Goal: Task Accomplishment & Management: Manage account settings

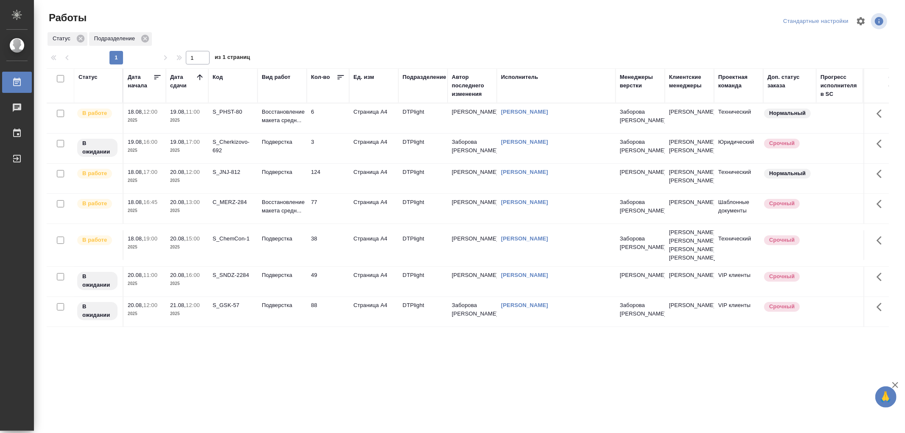
click at [273, 126] on td "Восстановление макета средн..." at bounding box center [281, 118] width 49 height 30
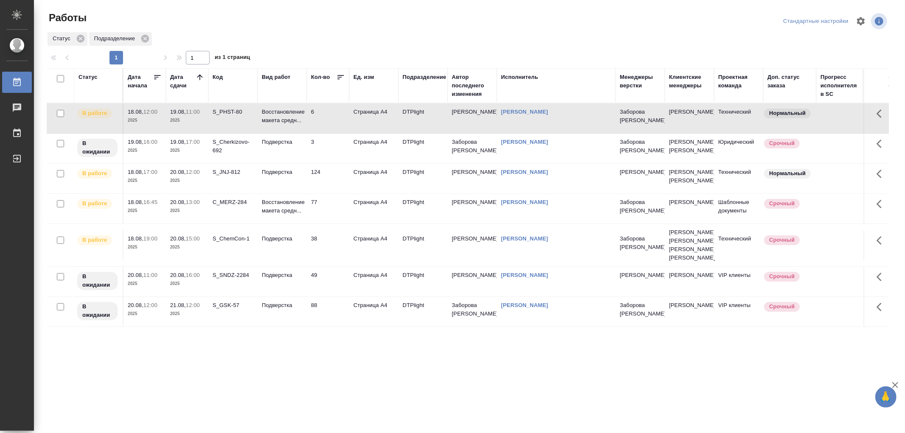
click at [273, 126] on td "Восстановление макета средн..." at bounding box center [281, 118] width 49 height 30
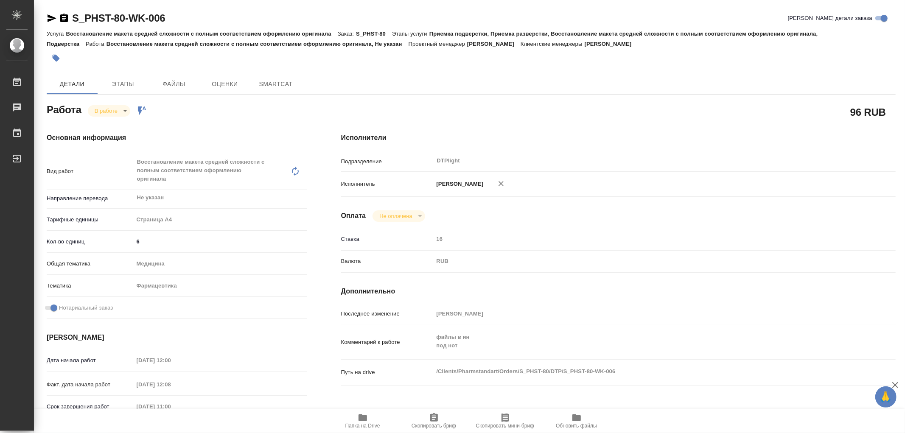
type textarea "x"
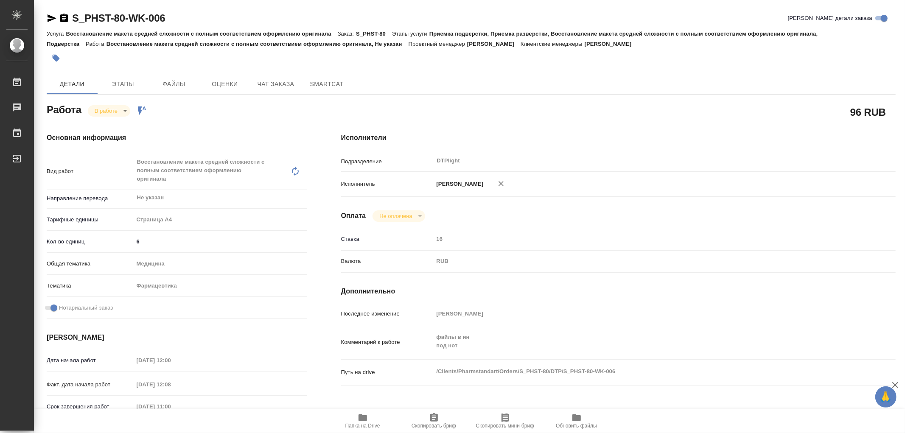
type textarea "x"
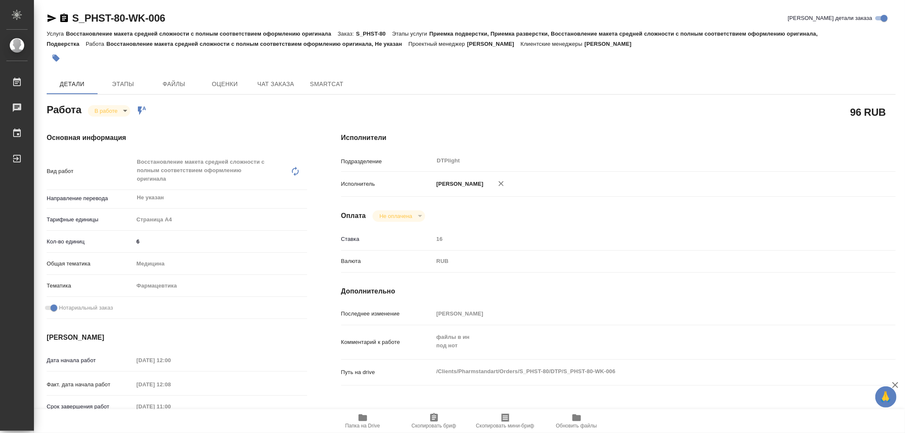
type textarea "x"
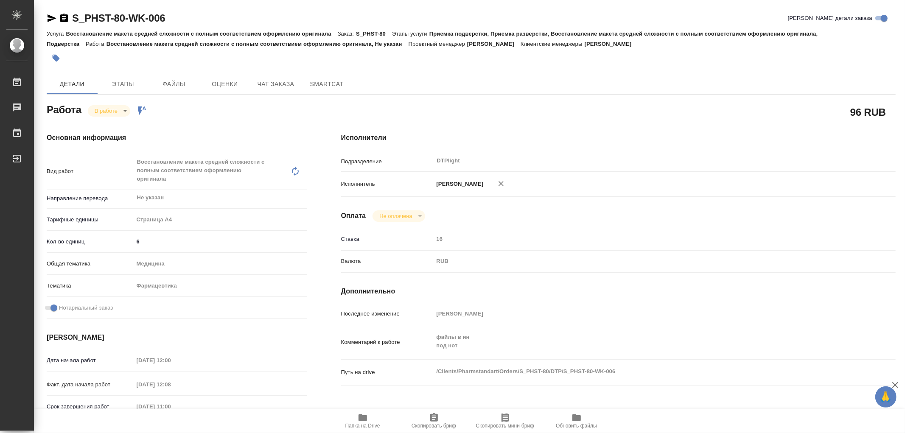
click at [360, 425] on span "Папка на Drive" at bounding box center [362, 426] width 35 height 6
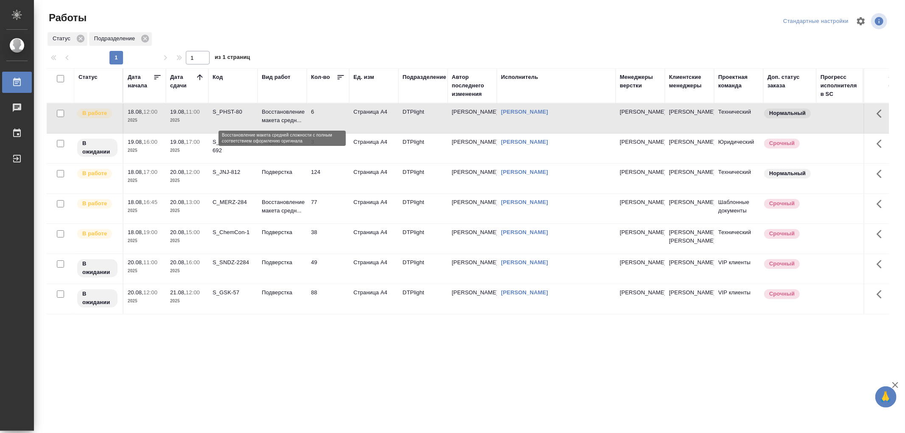
click at [299, 119] on p "Восстановление макета средн..." at bounding box center [282, 116] width 41 height 17
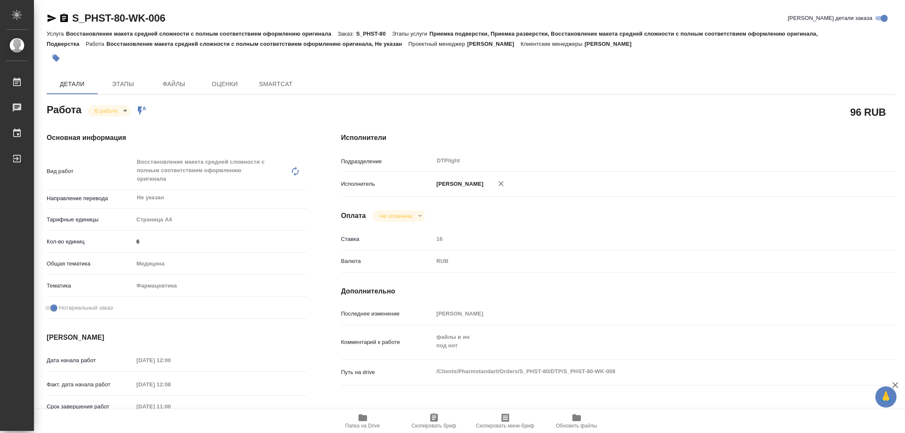
type textarea "x"
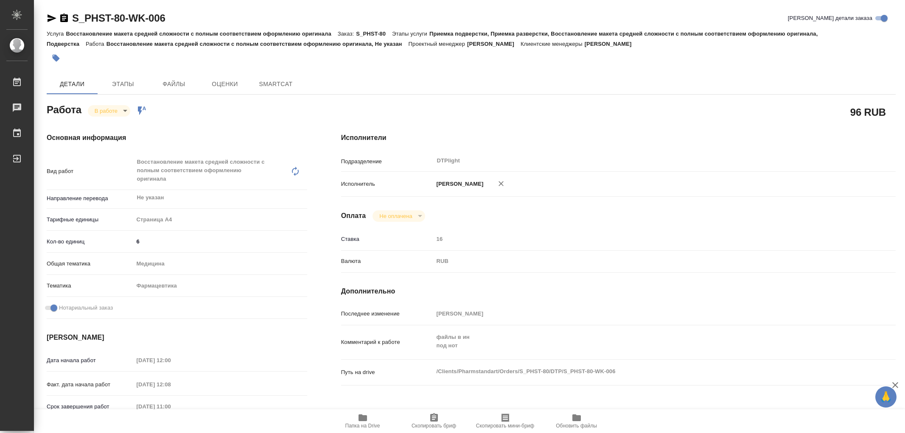
type textarea "x"
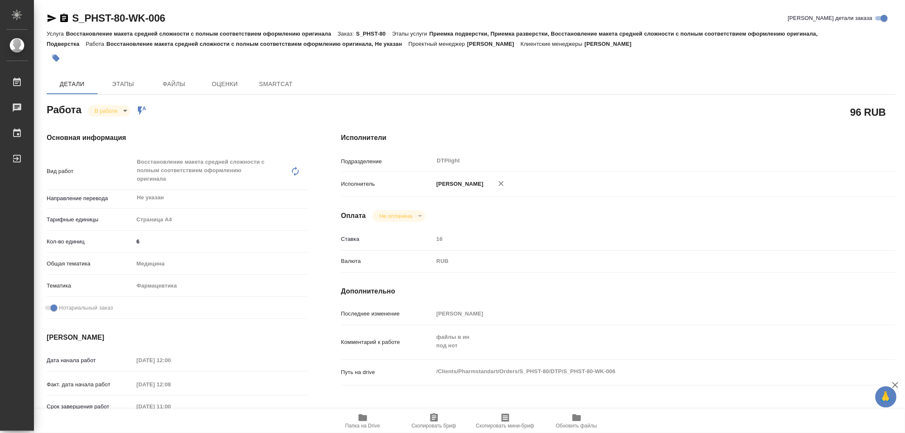
type textarea "x"
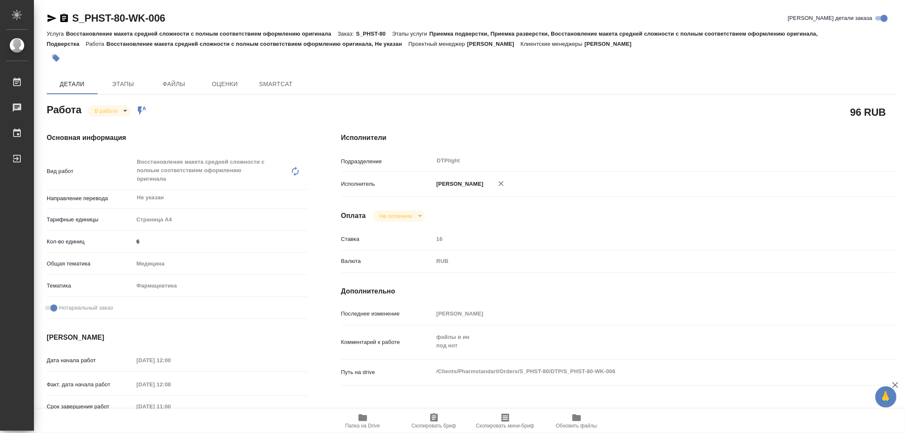
type textarea "x"
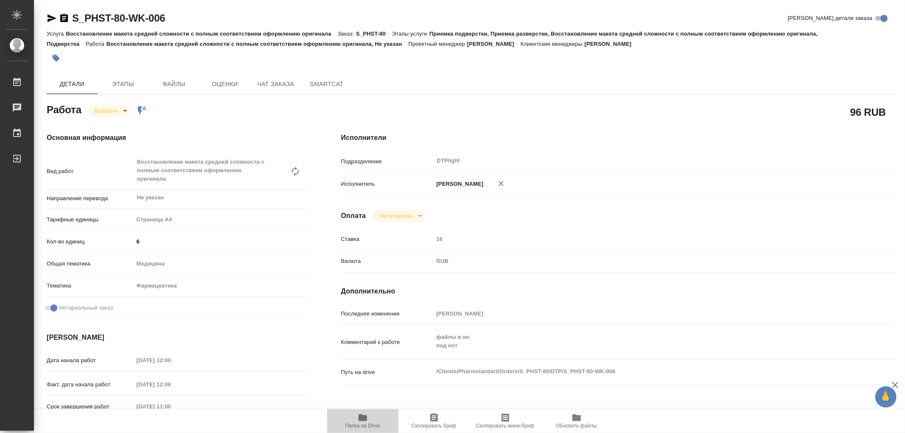
click at [361, 418] on icon "button" at bounding box center [362, 417] width 8 height 7
type textarea "x"
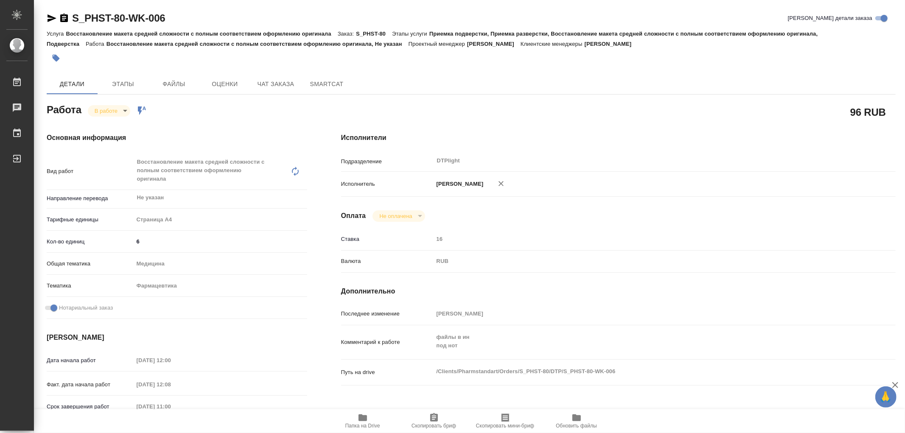
type textarea "x"
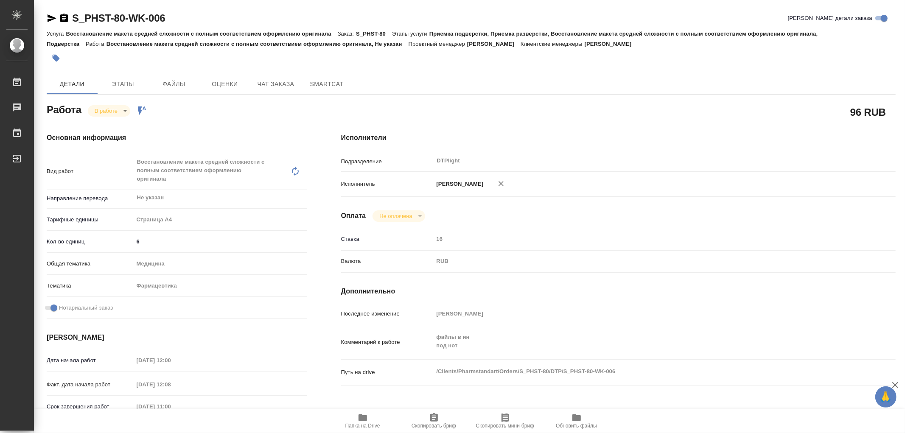
type textarea "x"
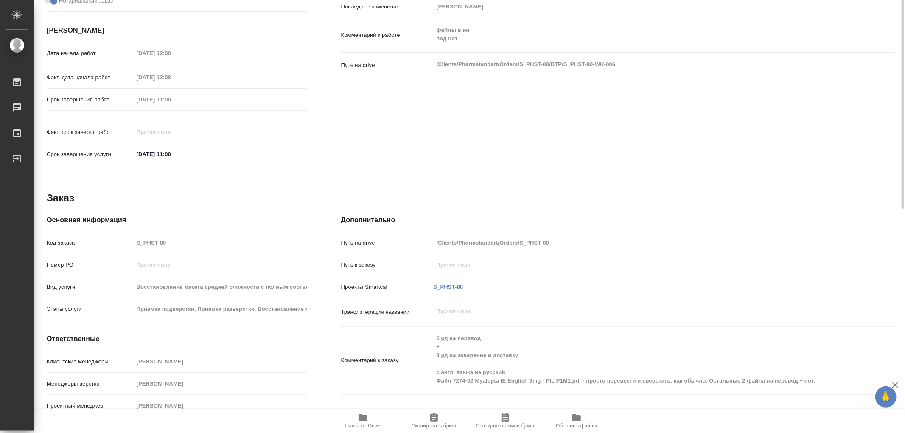
scroll to position [71, 0]
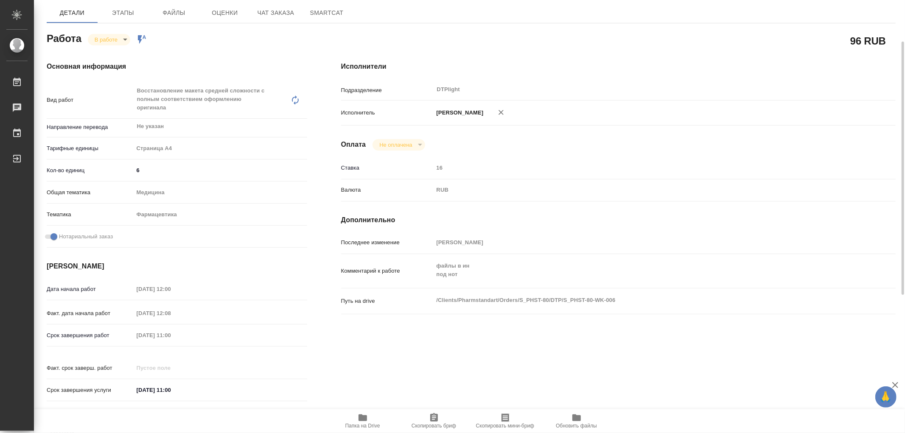
click at [103, 45] on div "Основная информация Вид работ Восстановление макета средней сложности с полным …" at bounding box center [177, 234] width 294 height 379
click at [107, 37] on body "🙏 .cls-1 fill:#fff; AWATERA Работы 0 Чаты График Выйти S_PHST-80-WK-006 Кратко …" at bounding box center [452, 216] width 905 height 433
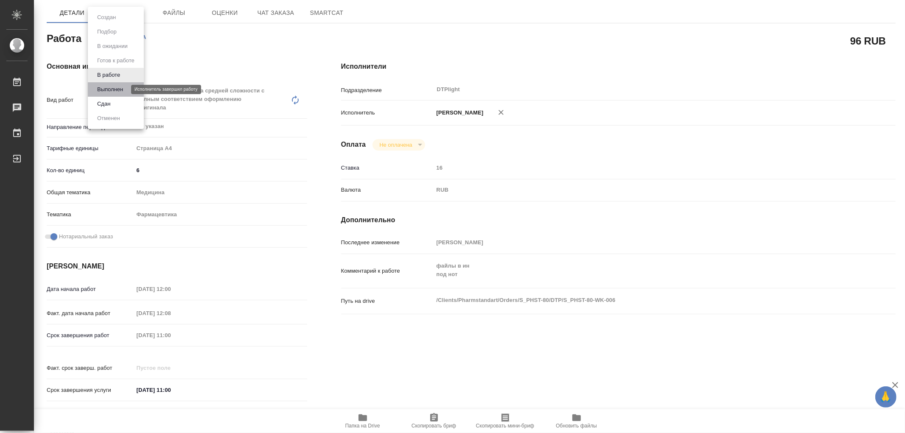
click at [106, 92] on button "Выполнен" at bounding box center [110, 89] width 31 height 9
type textarea "x"
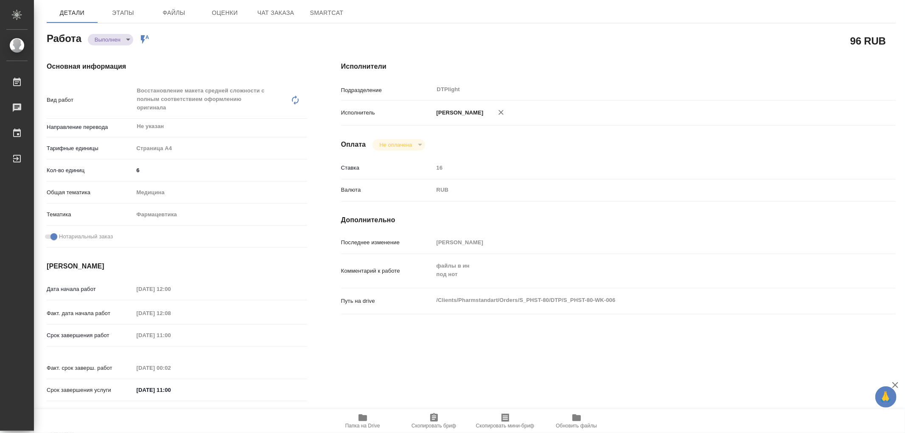
type textarea "x"
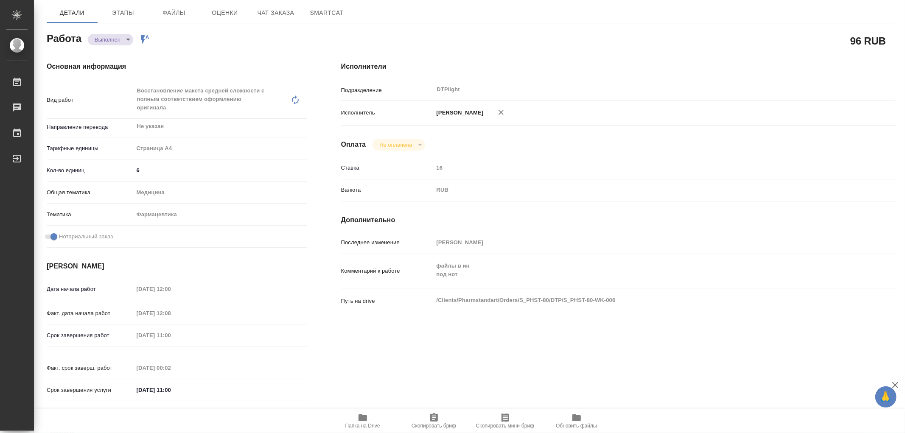
type textarea "x"
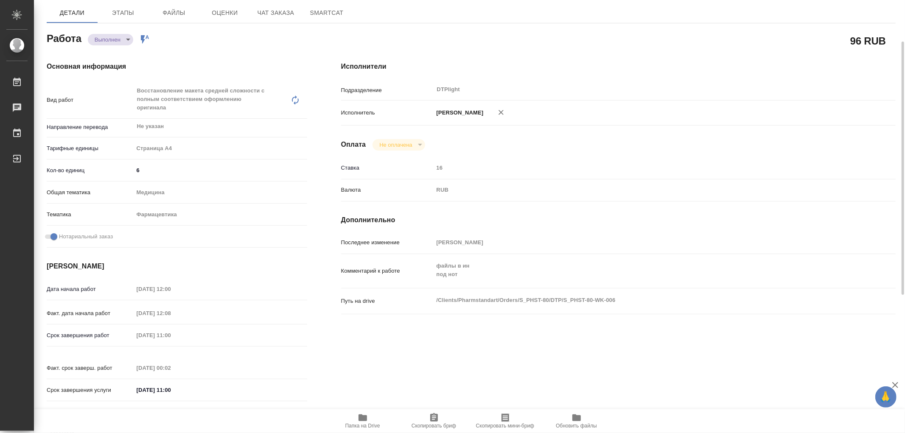
type textarea "x"
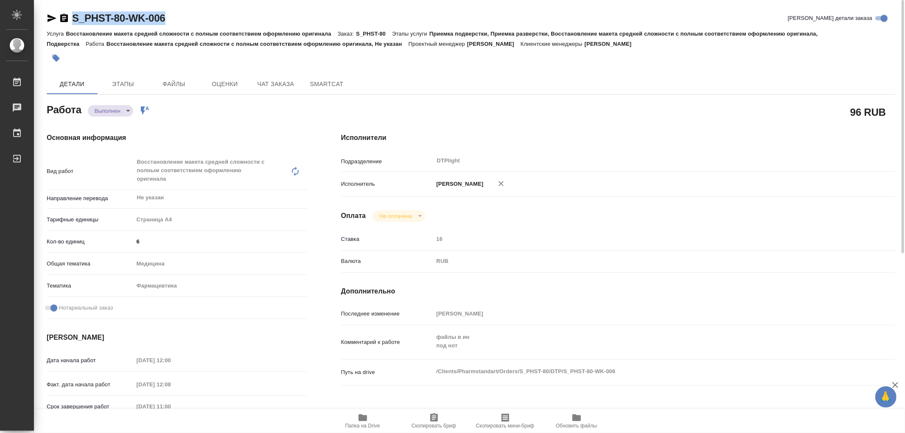
drag, startPoint x: 187, startPoint y: 20, endPoint x: 71, endPoint y: 18, distance: 115.8
click at [71, 18] on div "S_PHST-80-WK-006 Кратко детали заказа" at bounding box center [471, 18] width 849 height 14
copy link "S_PHST-80-WK-006"
